Goal: Task Accomplishment & Management: Manage account settings

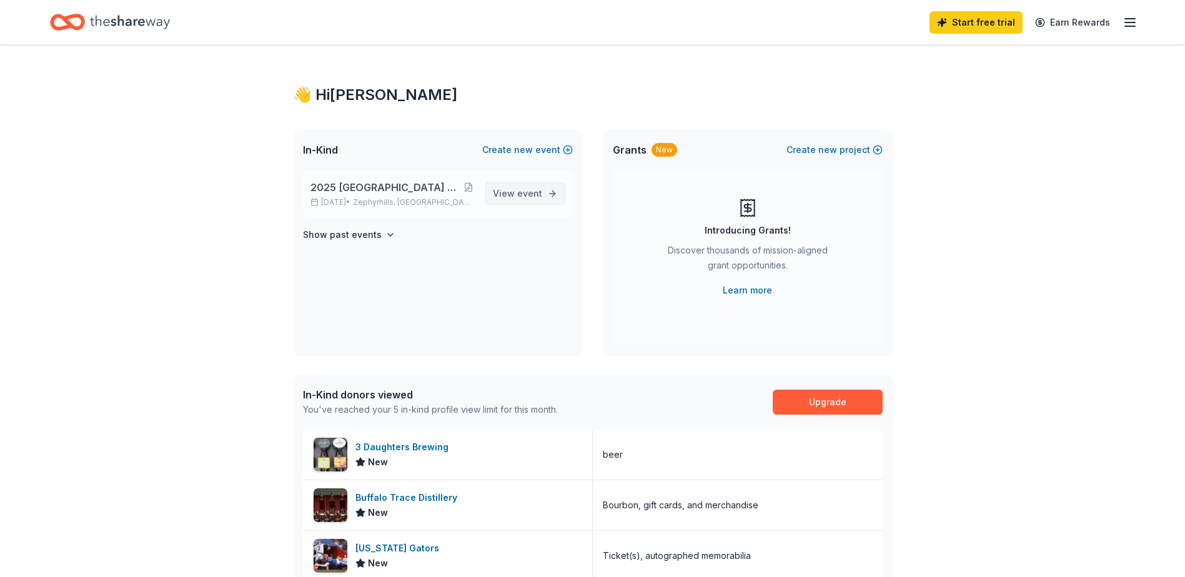
click at [529, 189] on span "event" at bounding box center [529, 193] width 25 height 11
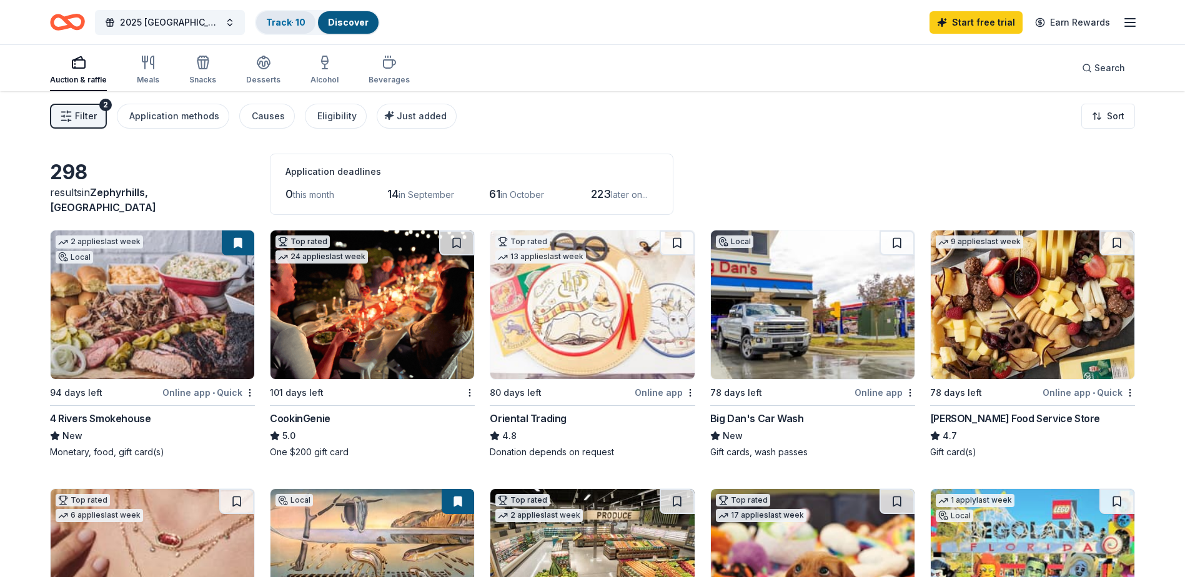
click at [266, 24] on link "Track · 10" at bounding box center [285, 22] width 39 height 11
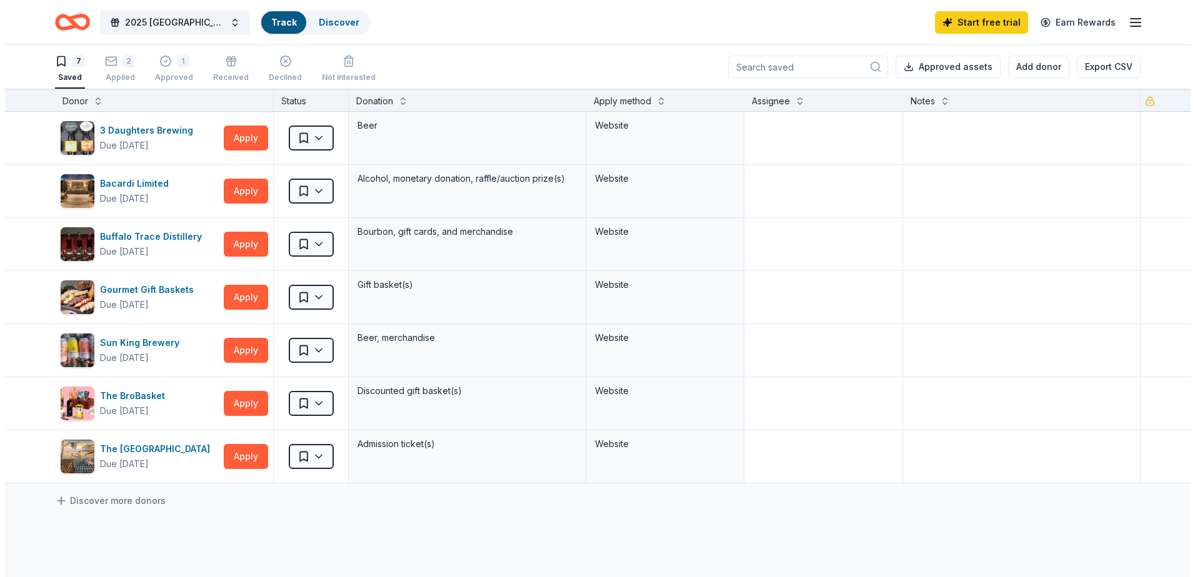
scroll to position [1, 0]
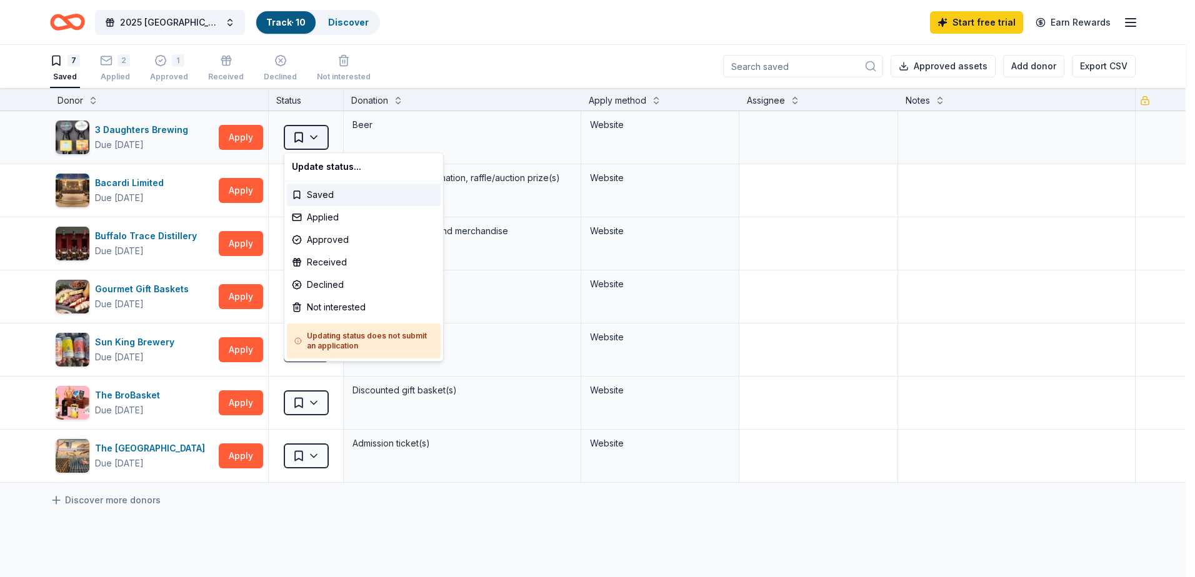
click at [315, 139] on html "2025 [GEOGRAPHIC_DATA] Marching Band Benefit Golf Tournament Track · 10 Discove…" at bounding box center [597, 287] width 1195 height 577
click at [340, 244] on div "Approved" at bounding box center [364, 240] width 154 height 22
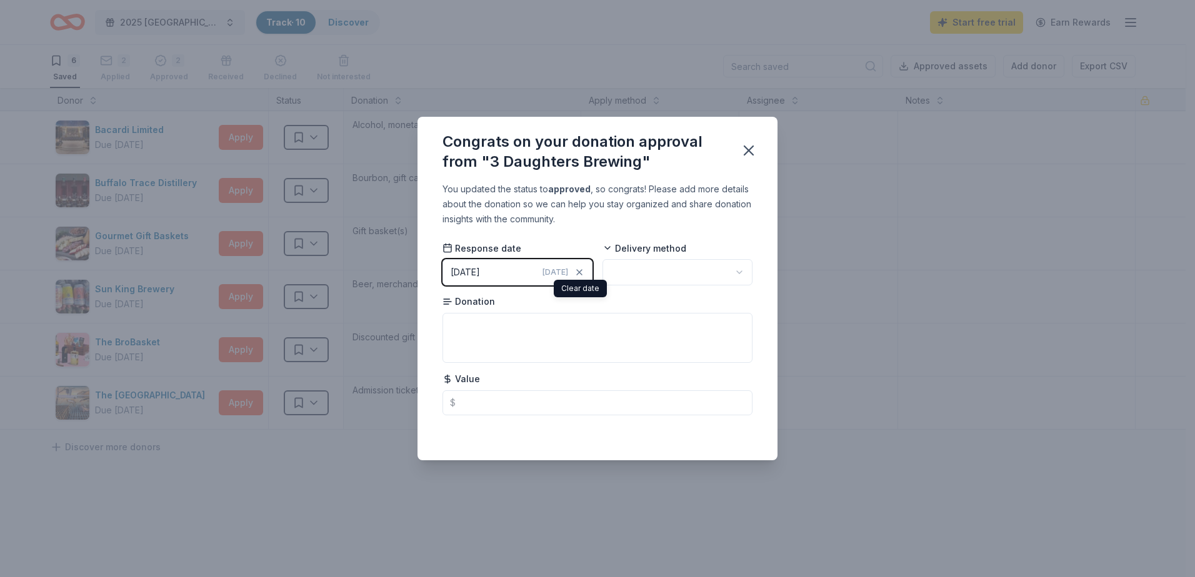
click at [507, 269] on button "[DATE] [DATE]" at bounding box center [517, 272] width 150 height 26
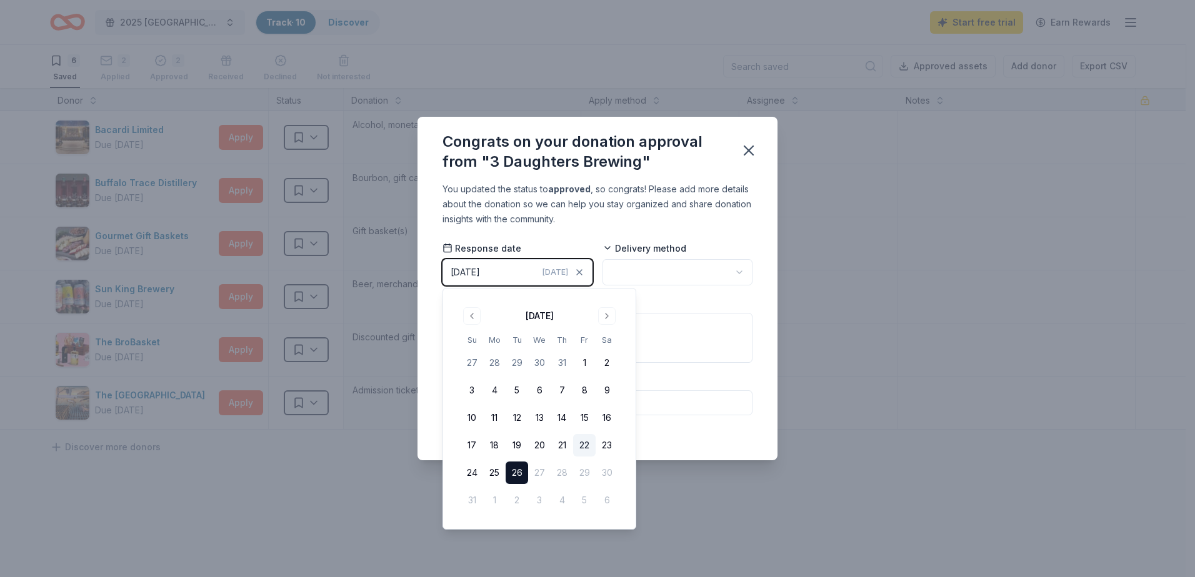
click at [578, 444] on button "22" at bounding box center [584, 445] width 22 height 22
click at [703, 311] on div "Donation" at bounding box center [597, 329] width 310 height 67
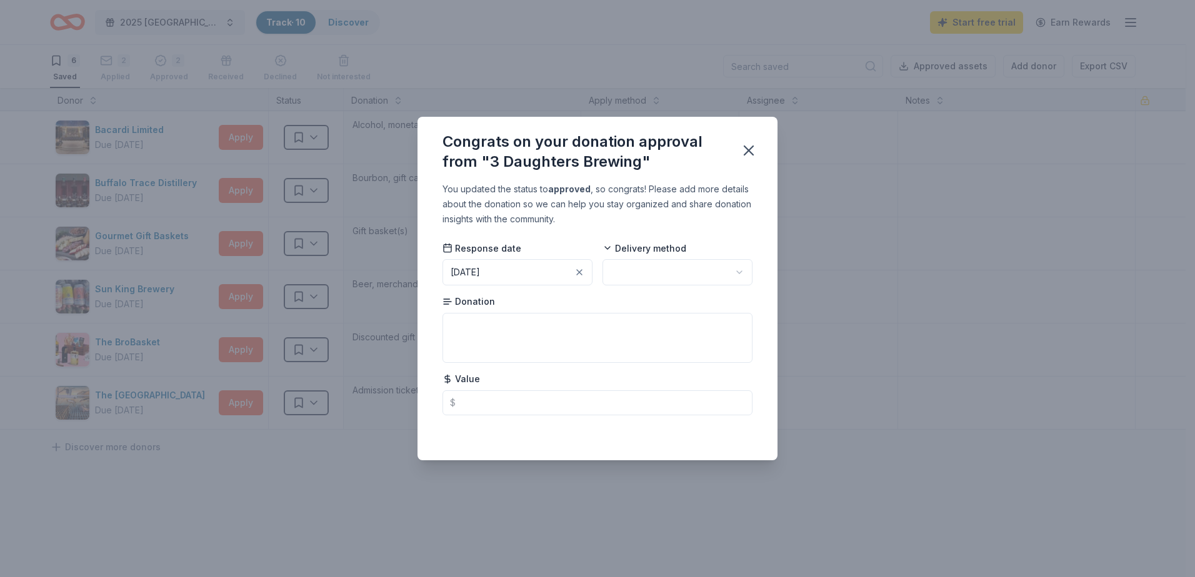
click at [736, 276] on html "2025 [GEOGRAPHIC_DATA] Marching Band Benefit Golf Tournament Track · 10 Discove…" at bounding box center [597, 287] width 1195 height 577
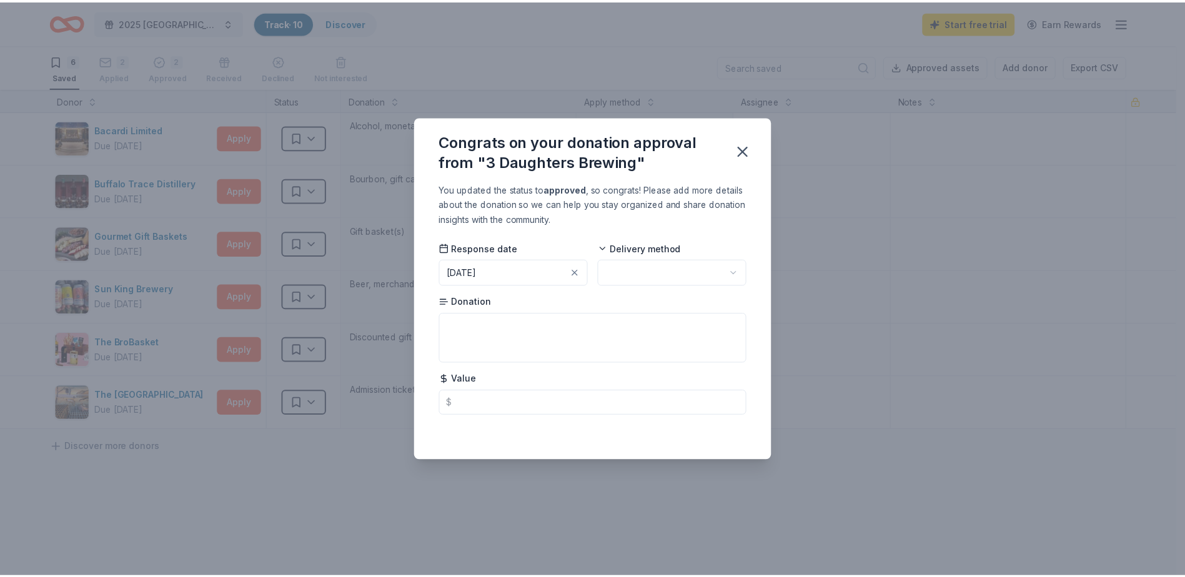
scroll to position [0, 0]
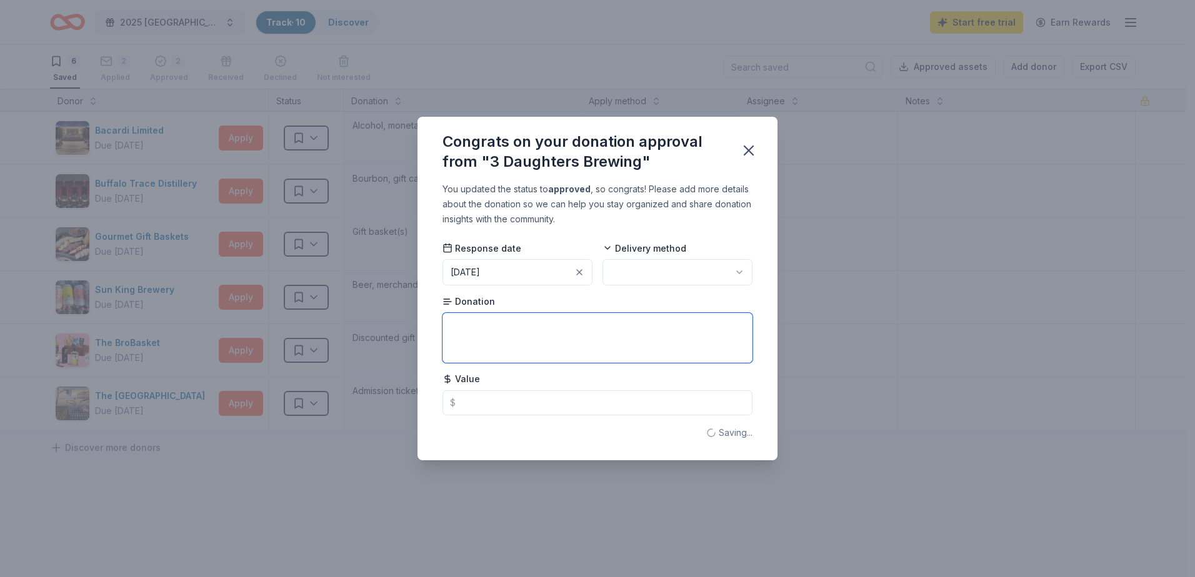
click at [631, 331] on textarea at bounding box center [597, 338] width 310 height 50
type textarea "Gift basket"
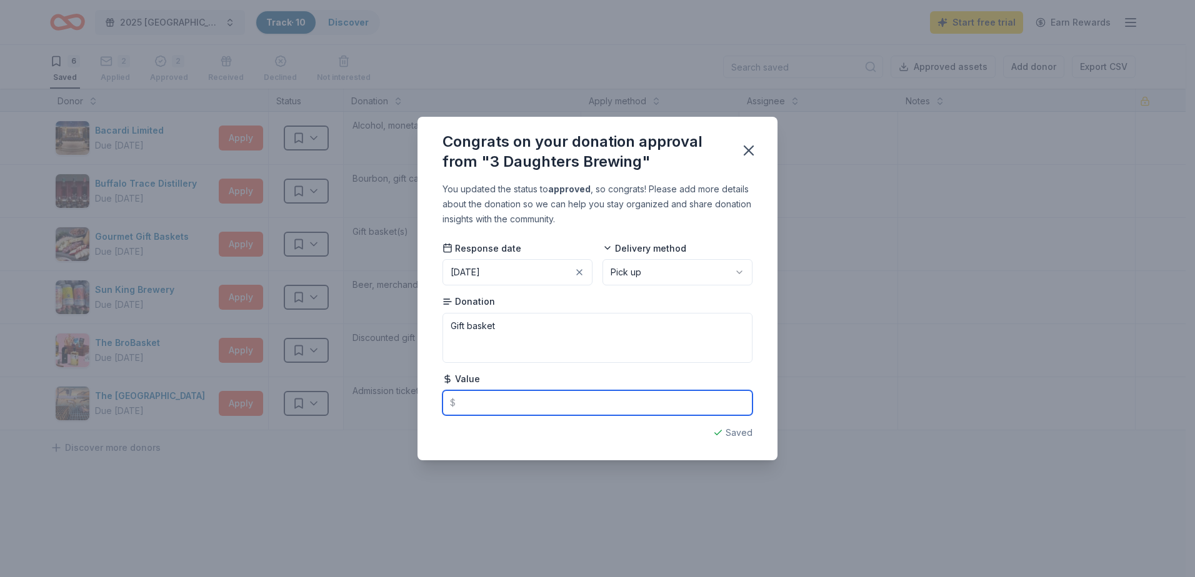
click at [581, 394] on input "text" at bounding box center [597, 402] width 310 height 25
type input "100.00"
click at [842, 409] on div "Congrats on your donation approval from "3 Daughters Brewing" You updated the s…" at bounding box center [597, 288] width 1195 height 577
click at [748, 149] on icon "button" at bounding box center [748, 150] width 17 height 17
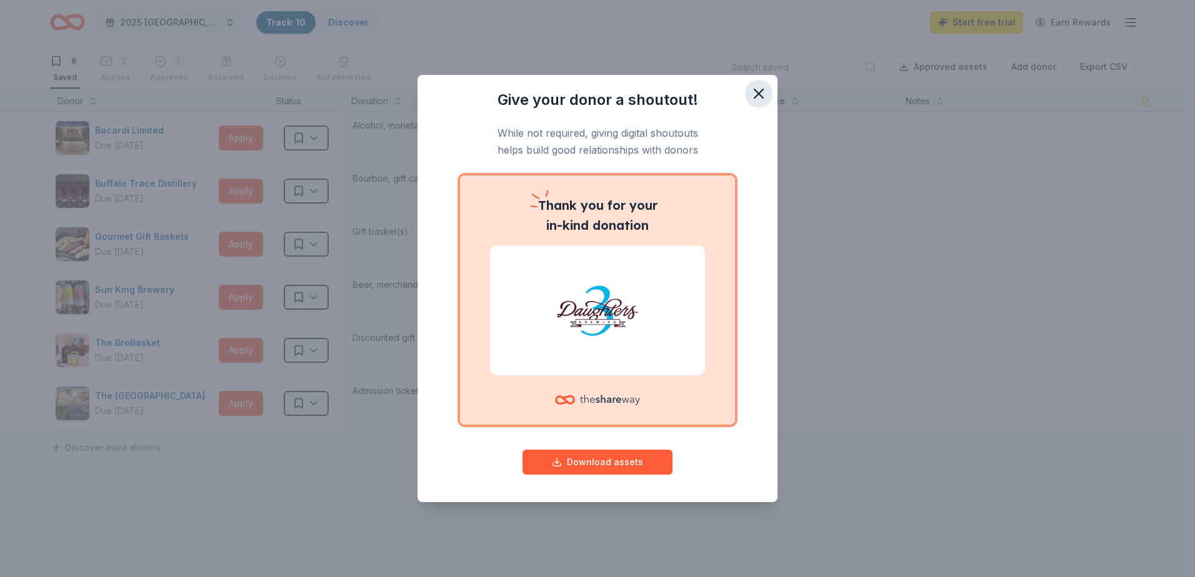
click at [753, 89] on icon "button" at bounding box center [758, 93] width 17 height 17
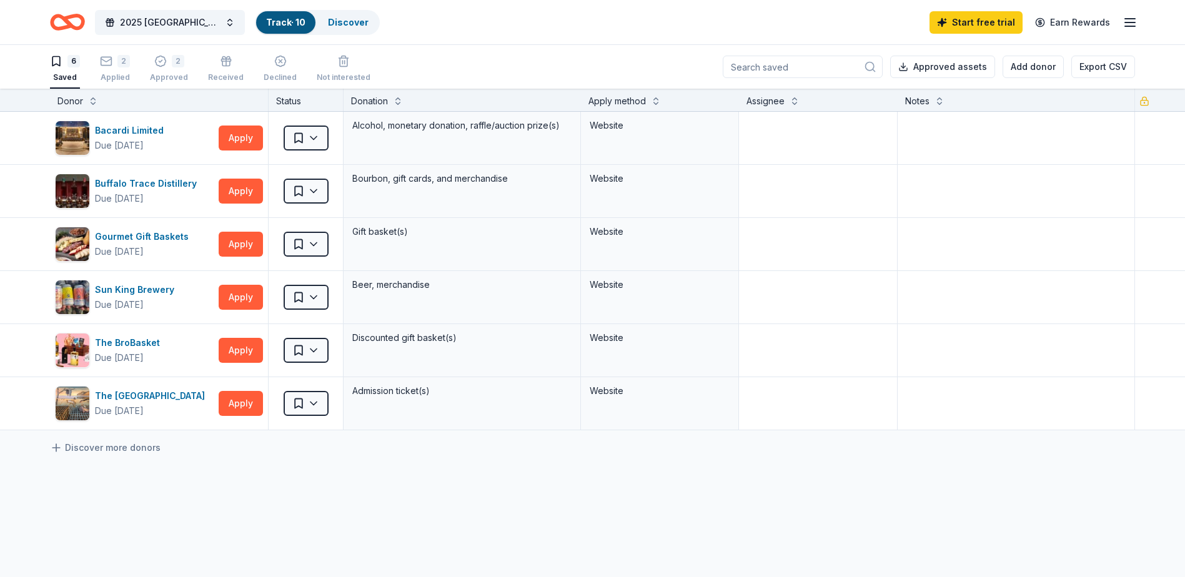
click at [291, 27] on div "Track · 10" at bounding box center [285, 22] width 59 height 22
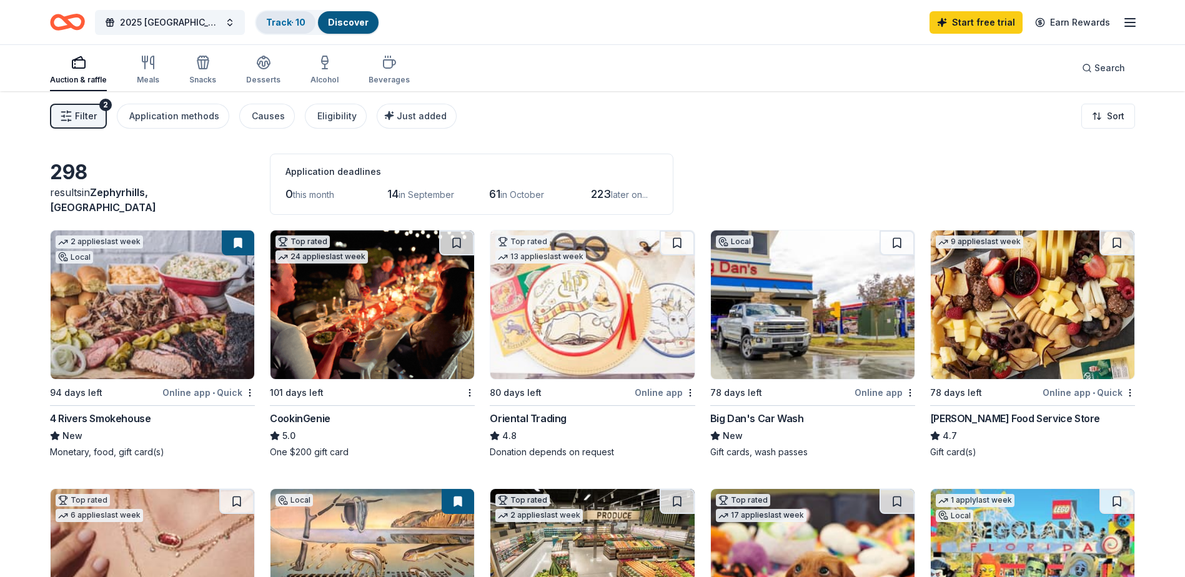
click at [293, 25] on link "Track · 10" at bounding box center [285, 22] width 39 height 11
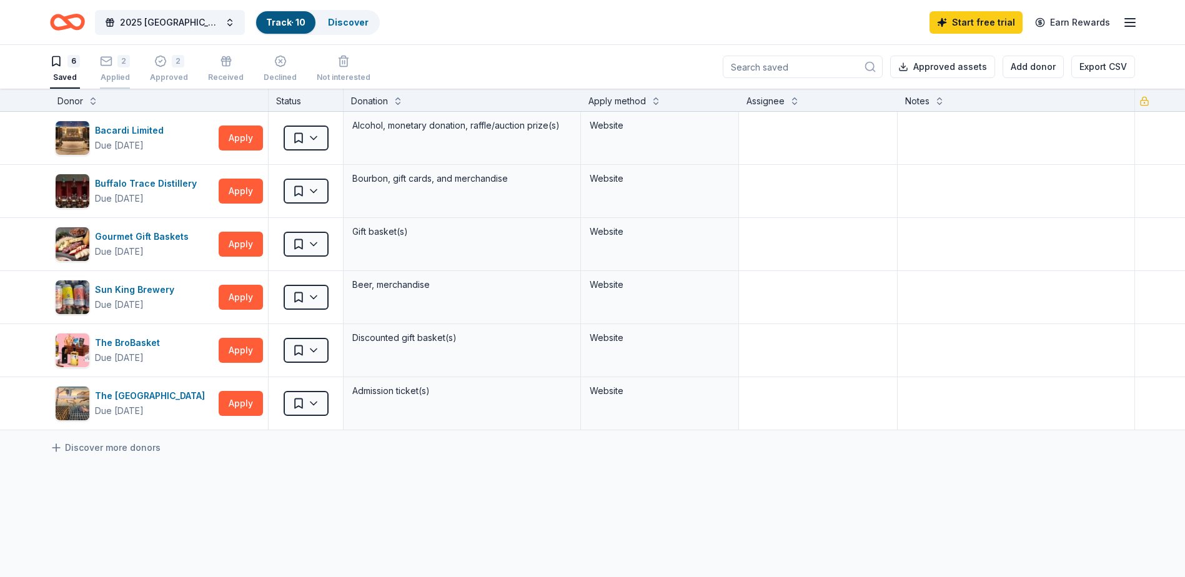
click at [115, 64] on div "2" at bounding box center [115, 61] width 30 height 12
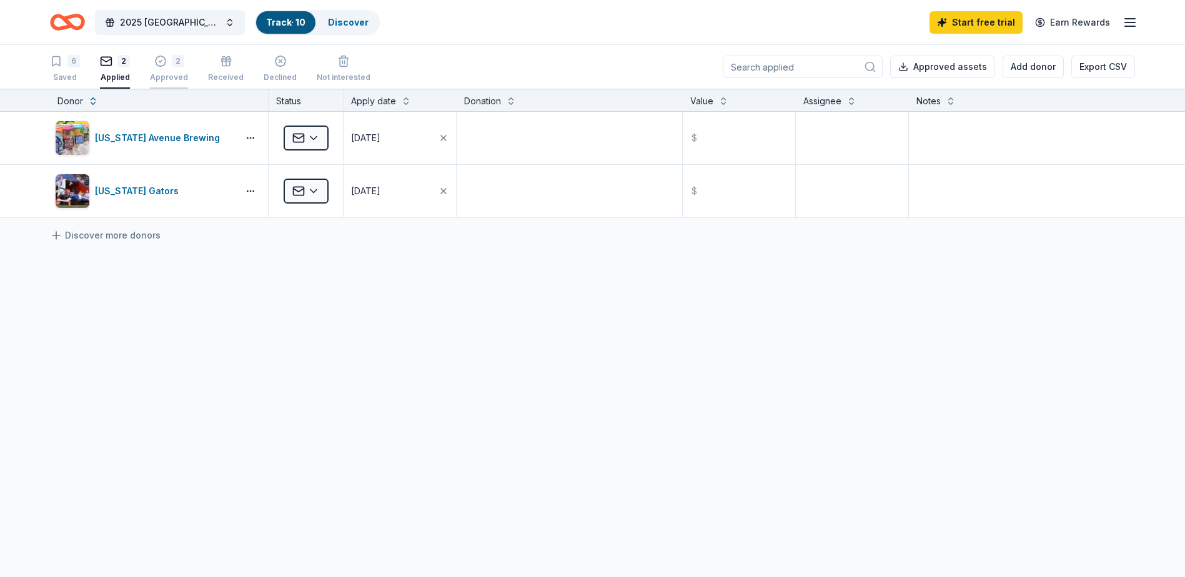
click at [167, 66] on div "2" at bounding box center [169, 61] width 38 height 12
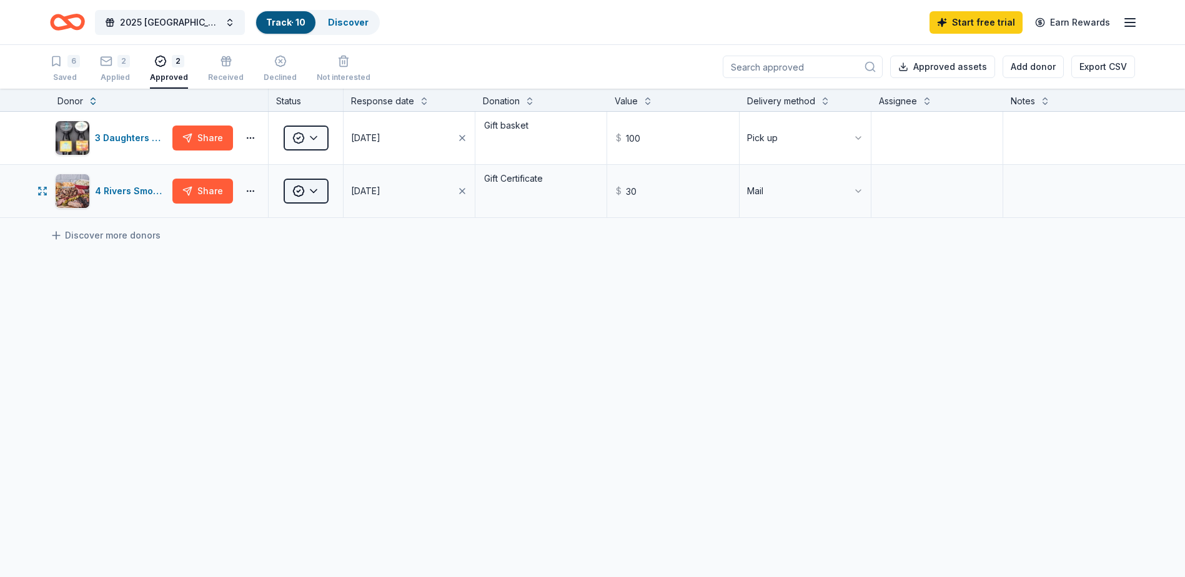
click at [317, 191] on html "2025 [GEOGRAPHIC_DATA] Marching Band Benefit Golf Tournament Track · 10 Discove…" at bounding box center [592, 288] width 1185 height 577
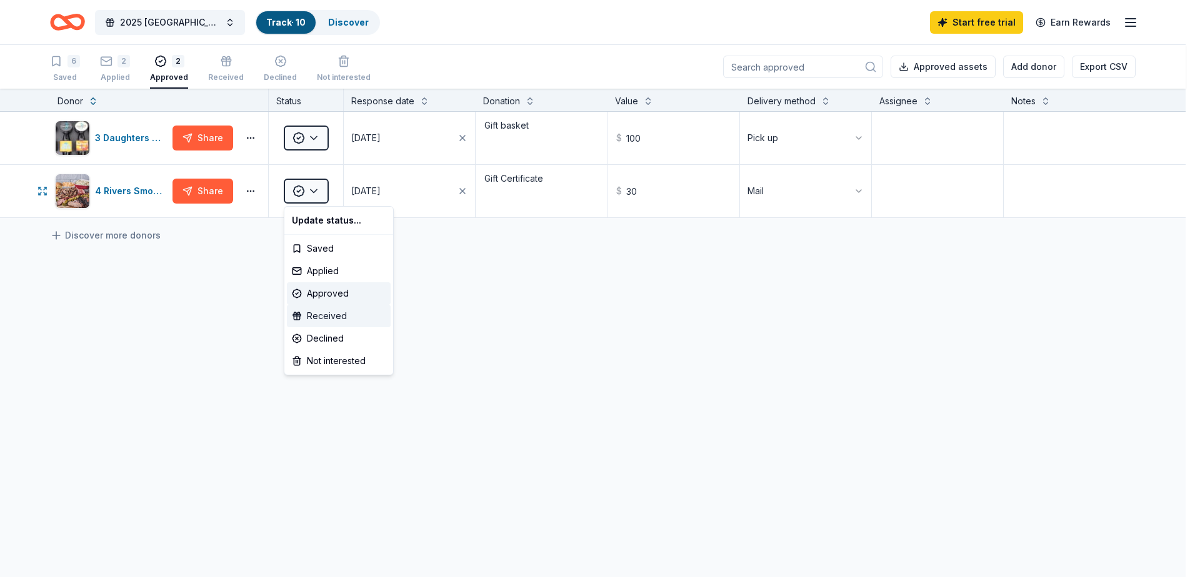
click at [324, 313] on div "Received" at bounding box center [339, 316] width 104 height 22
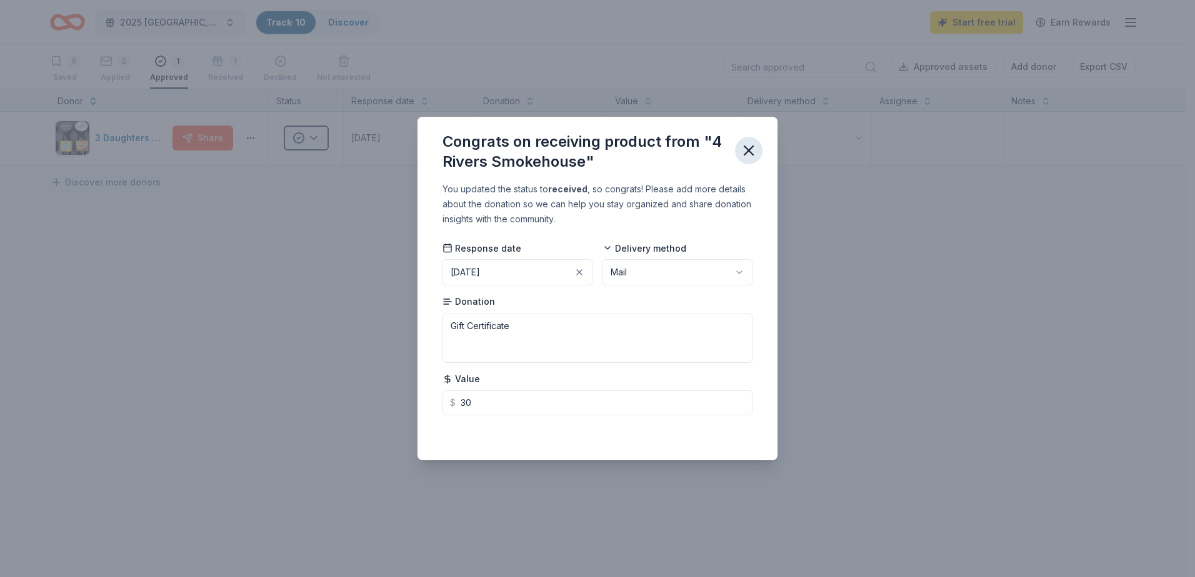
click at [743, 152] on icon "button" at bounding box center [748, 150] width 17 height 17
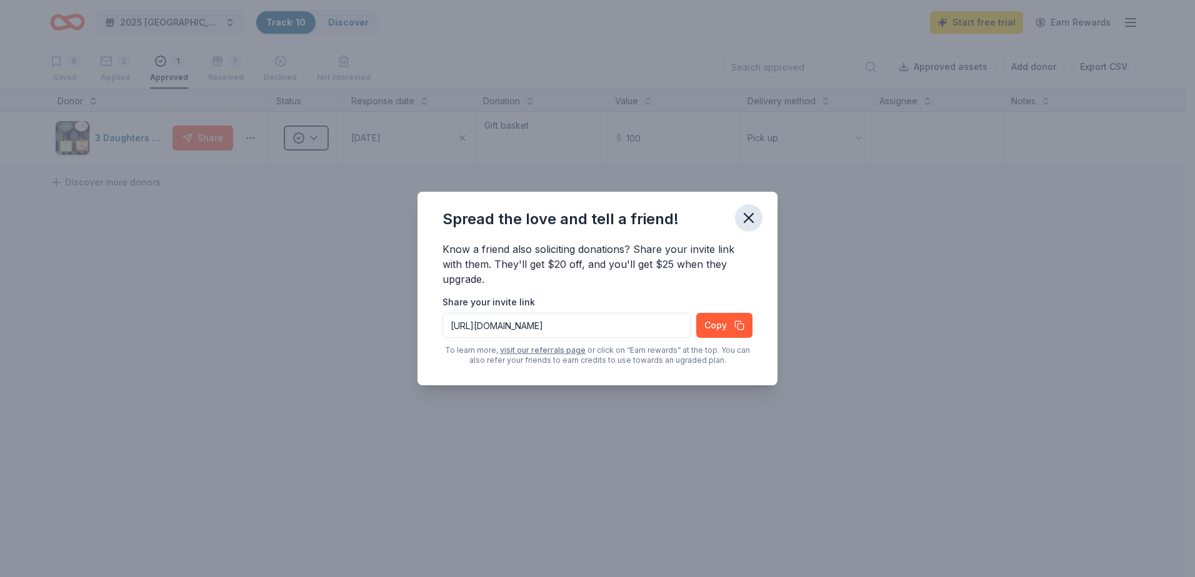
click at [752, 221] on icon "button" at bounding box center [748, 218] width 9 height 9
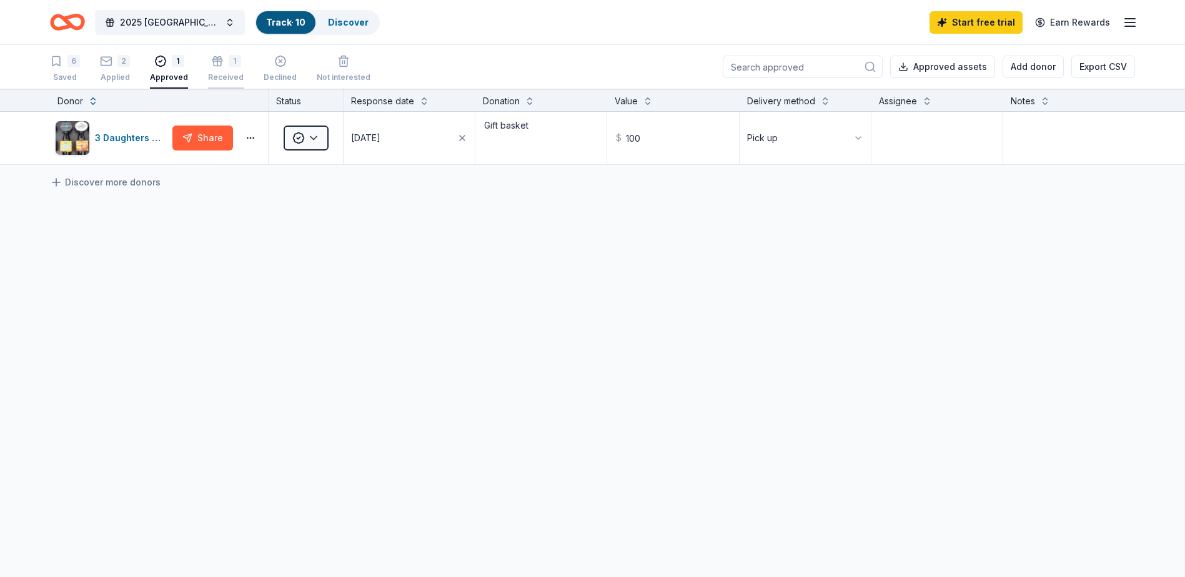
click at [220, 72] on div "1 Received" at bounding box center [226, 61] width 36 height 27
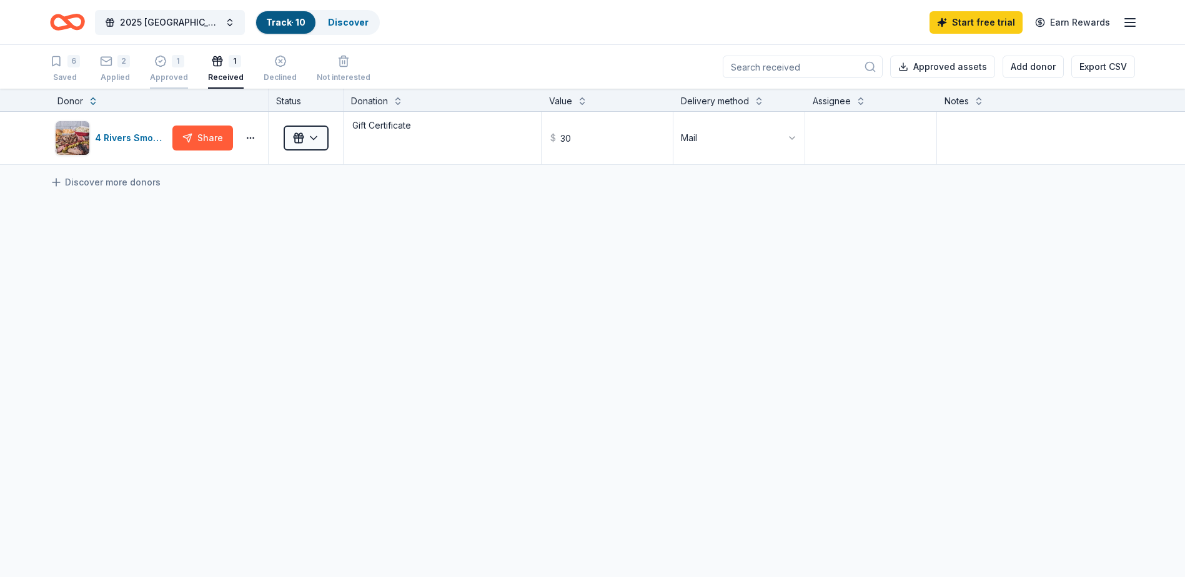
click at [176, 70] on div "1 Approved" at bounding box center [169, 68] width 38 height 27
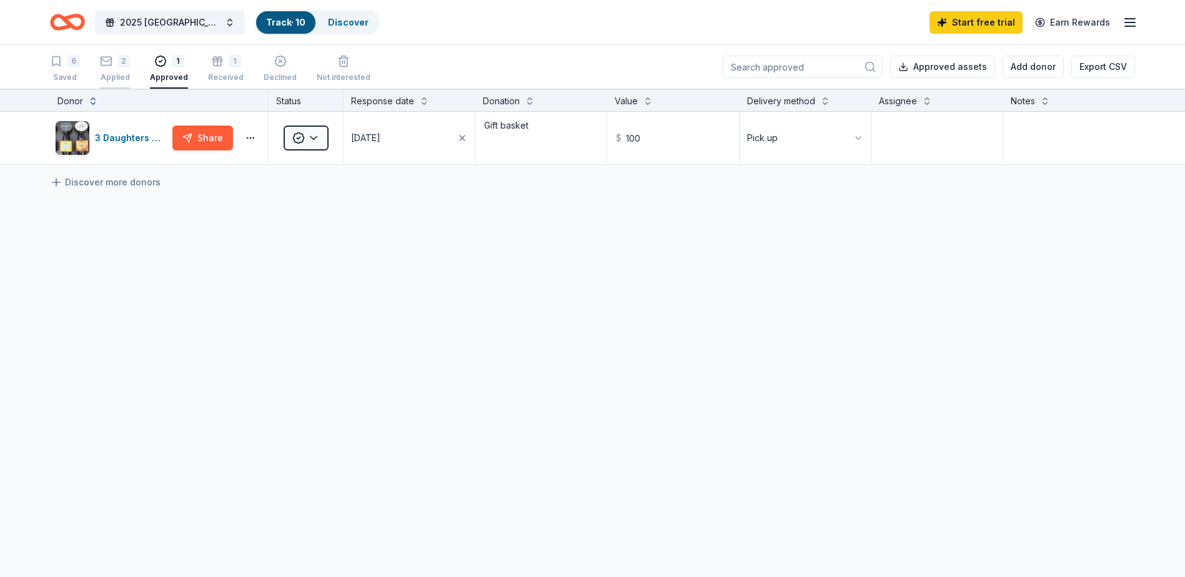
click at [119, 66] on div "2" at bounding box center [123, 61] width 12 height 12
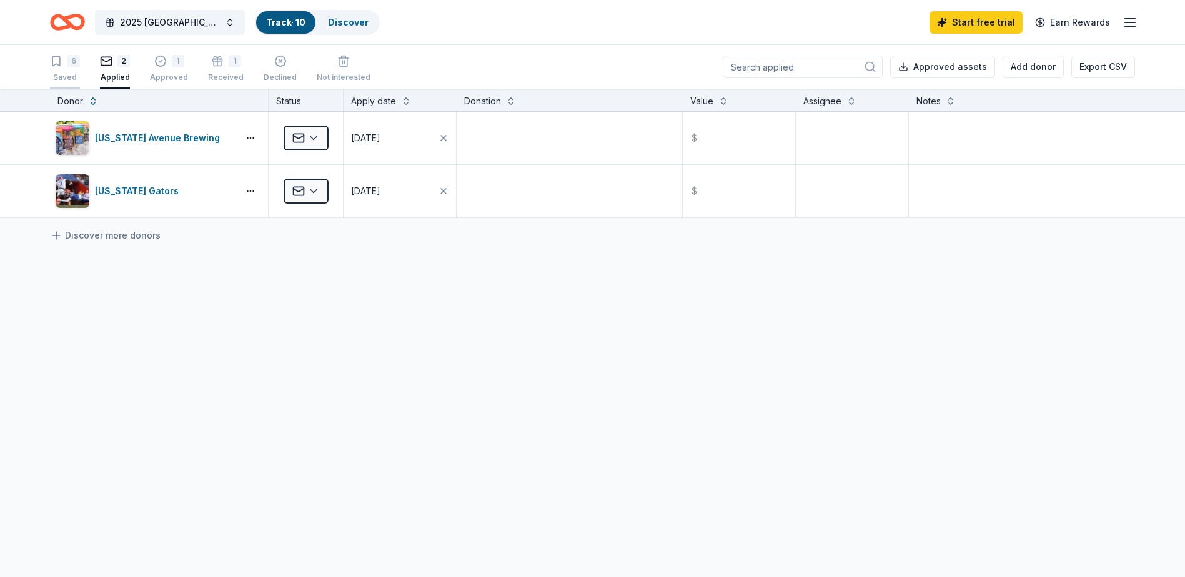
click at [68, 66] on div "6" at bounding box center [73, 61] width 12 height 12
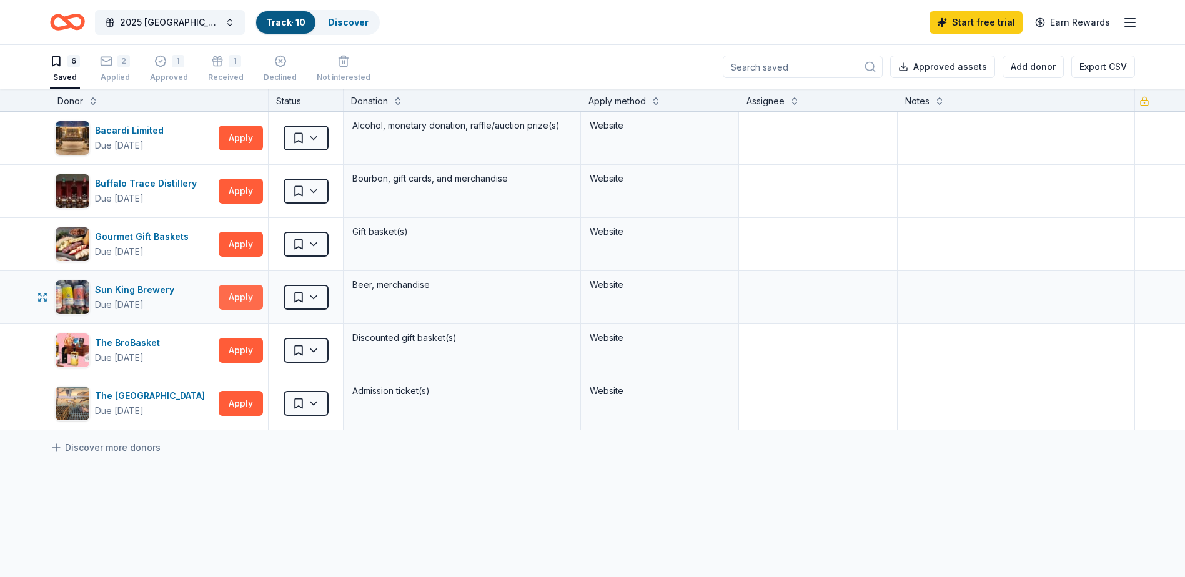
click at [231, 307] on button "Apply" at bounding box center [241, 297] width 44 height 25
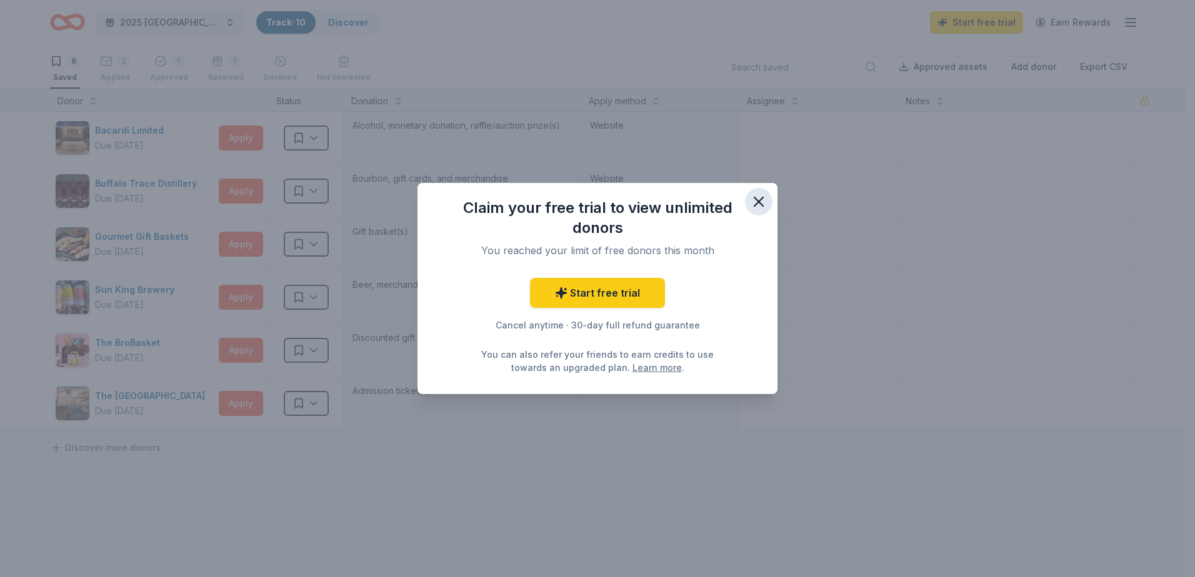
click at [761, 197] on icon "button" at bounding box center [758, 201] width 17 height 17
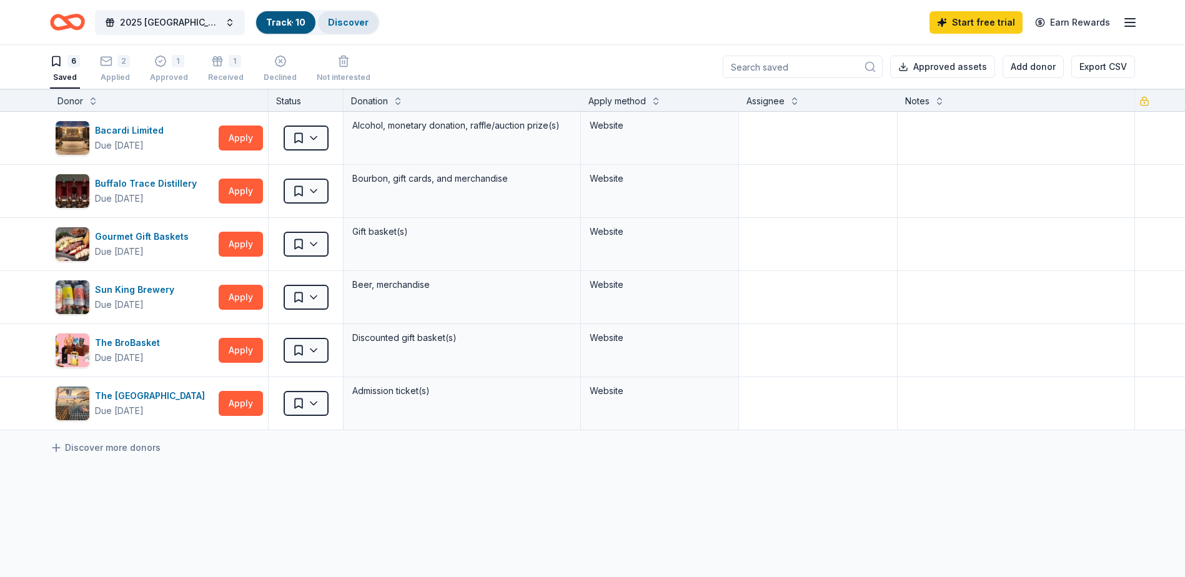
click at [345, 24] on link "Discover" at bounding box center [348, 22] width 41 height 11
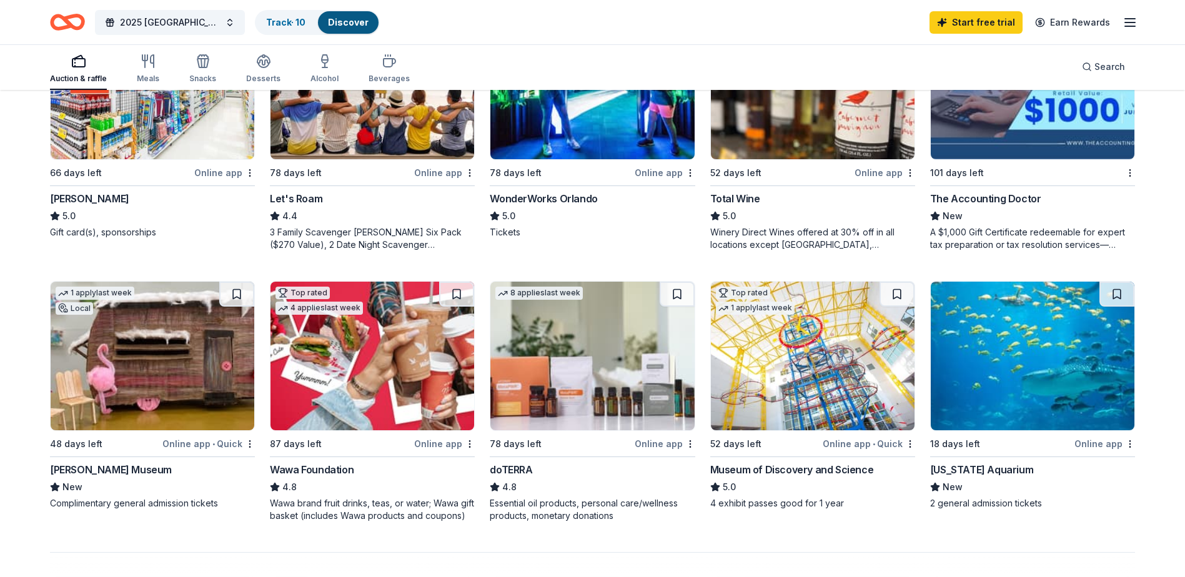
scroll to position [437, 0]
